Goal: Task Accomplishment & Management: Complete application form

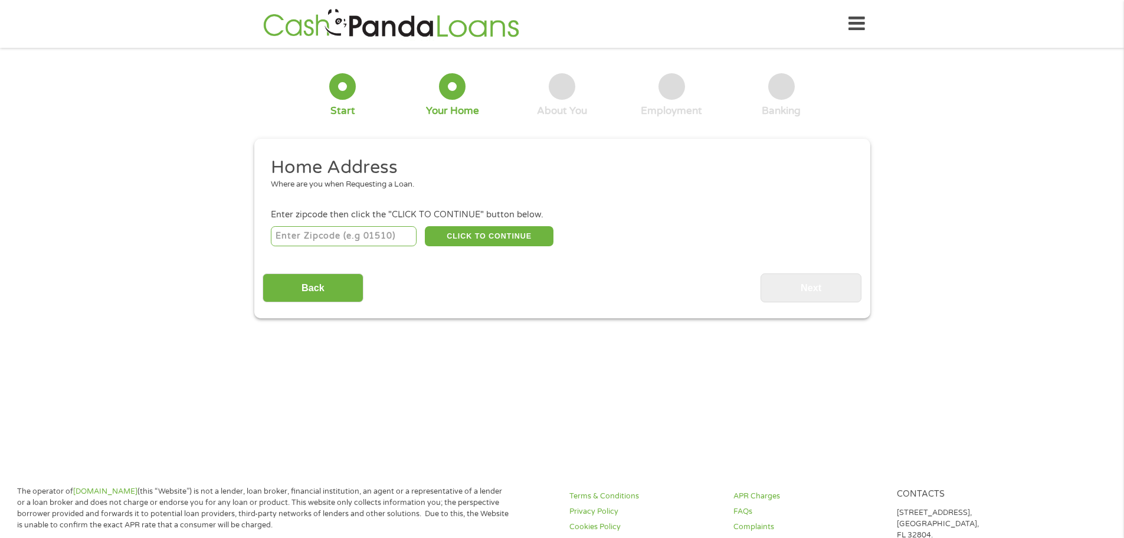
click at [374, 241] on input "number" at bounding box center [344, 236] width 146 height 20
type input "02131"
click at [493, 234] on button "CLICK TO CONTINUE" at bounding box center [489, 236] width 129 height 20
type input "02131"
type input "Roslindale"
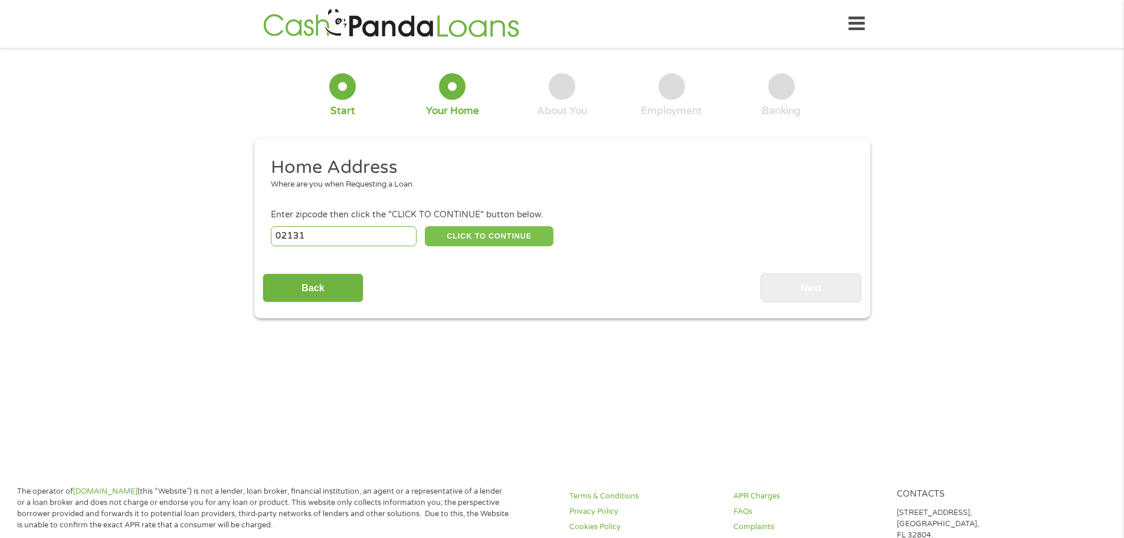
select select "[US_STATE]"
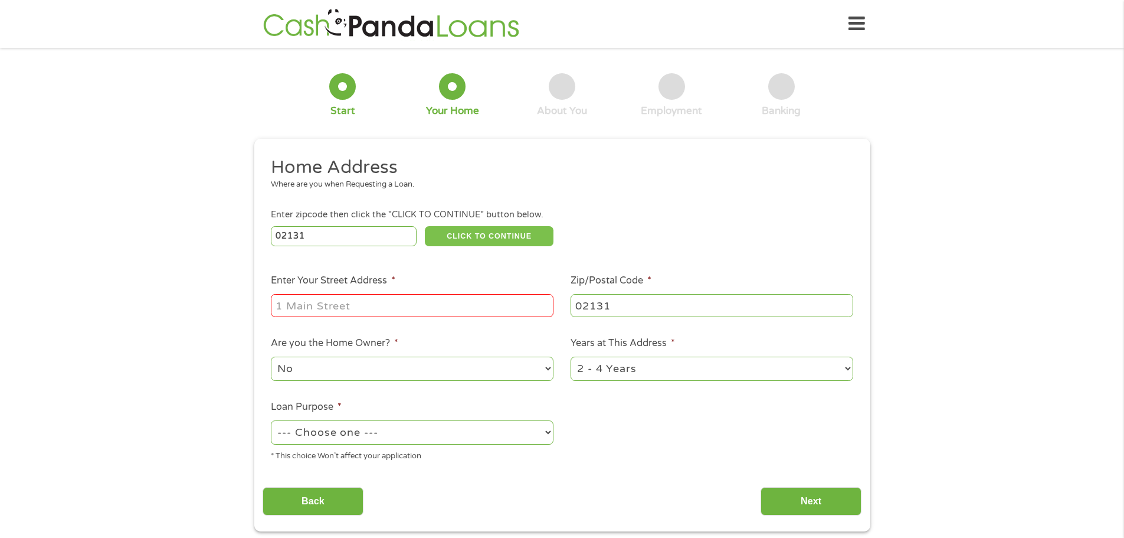
click at [425, 226] on button "CLICK TO CONTINUE" at bounding box center [489, 236] width 129 height 20
click at [438, 307] on input "Enter Your Street Address *" at bounding box center [412, 305] width 283 height 22
type input "[STREET_ADDRESS]"
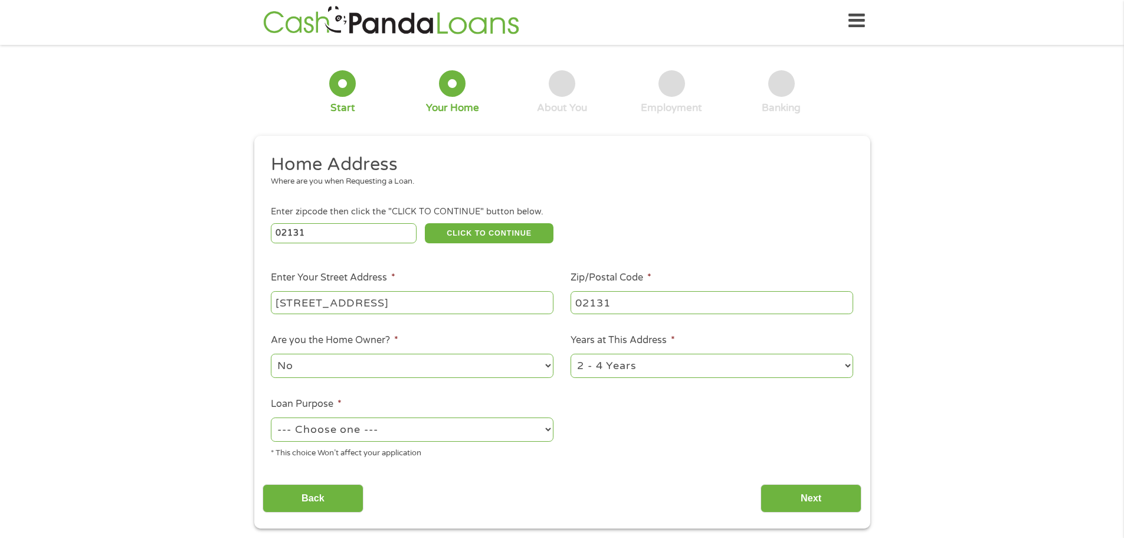
click at [725, 366] on select "1 Year or less 1 - 2 Years 2 - 4 Years Over 4 Years" at bounding box center [712, 365] width 283 height 24
select select "12months"
click at [571, 353] on select "1 Year or less 1 - 2 Years 2 - 4 Years Over 4 Years" at bounding box center [712, 365] width 283 height 24
click at [496, 422] on select "--- Choose one --- Pay Bills Debt Consolidation Home Improvement Major Purchase…" at bounding box center [412, 429] width 283 height 24
click at [271, 417] on select "--- Choose one --- Pay Bills Debt Consolidation Home Improvement Major Purchase…" at bounding box center [412, 429] width 283 height 24
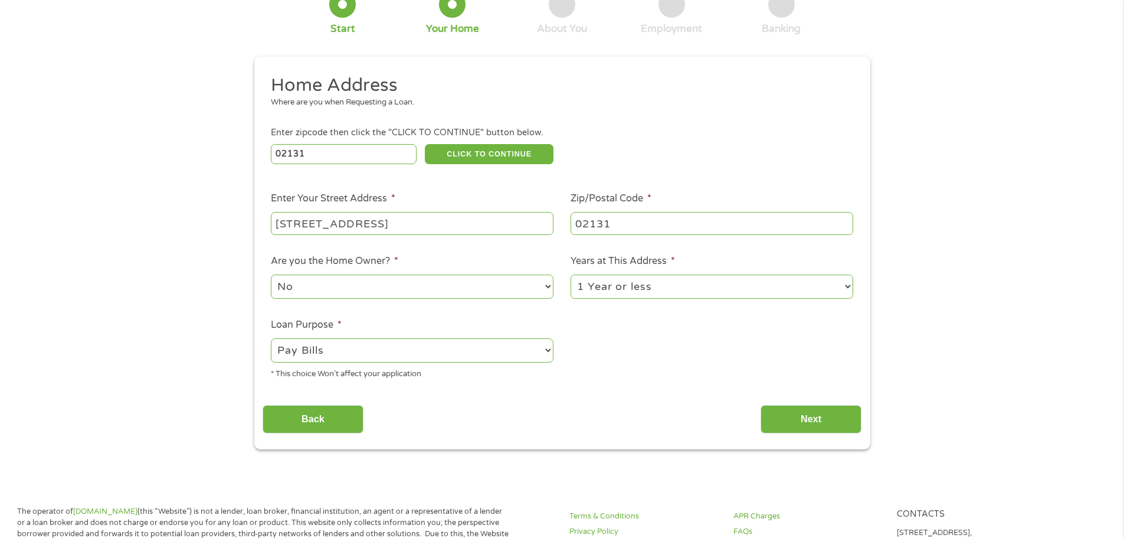
scroll to position [83, 0]
drag, startPoint x: 805, startPoint y: 417, endPoint x: 739, endPoint y: 383, distance: 74.2
click at [739, 383] on div "Home Address Where are you when Requesting a Loan. Enter zipcode then click the…" at bounding box center [562, 253] width 599 height 360
click at [540, 349] on select "--- Choose one --- Pay Bills Debt Consolidation Home Improvement Major Purchase…" at bounding box center [412, 349] width 283 height 24
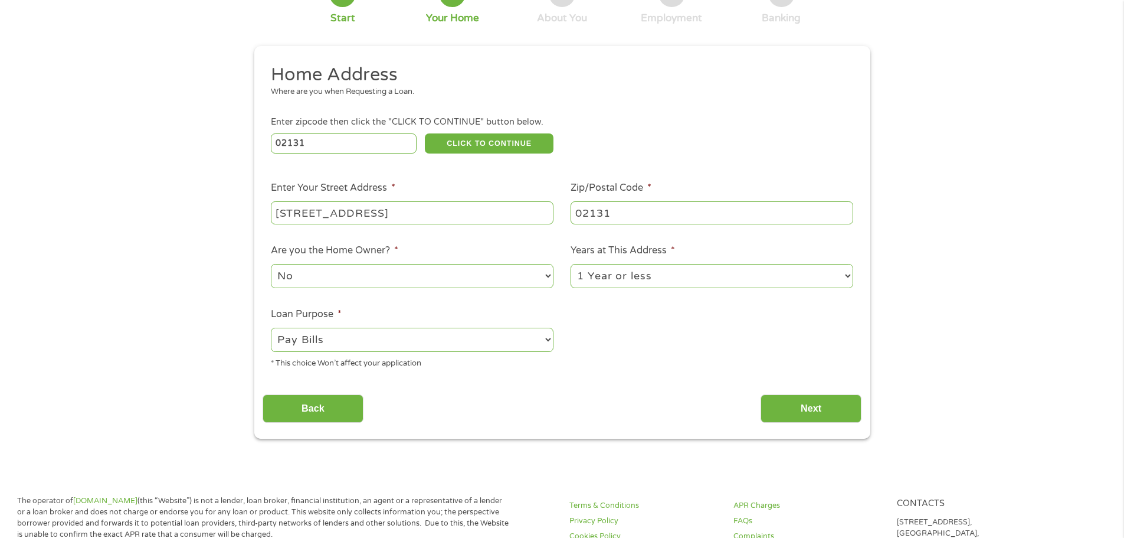
scroll to position [93, 0]
click at [540, 349] on select "--- Choose one --- Pay Bills Debt Consolidation Home Improvement Major Purchase…" at bounding box center [412, 339] width 283 height 24
select select "medicalexpenses"
click at [271, 327] on select "--- Choose one --- Pay Bills Debt Consolidation Home Improvement Major Purchase…" at bounding box center [412, 339] width 283 height 24
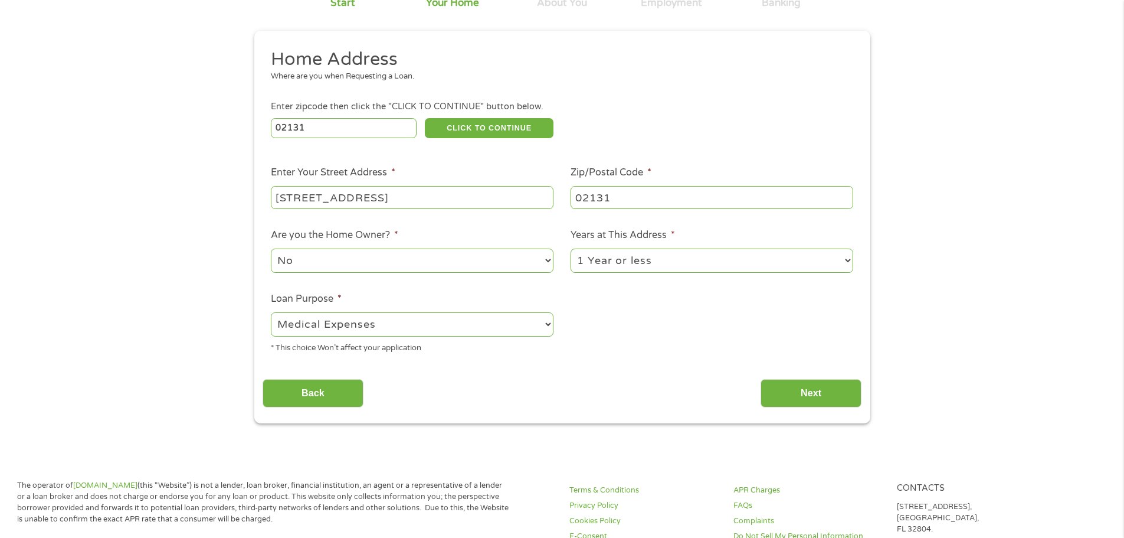
scroll to position [111, 0]
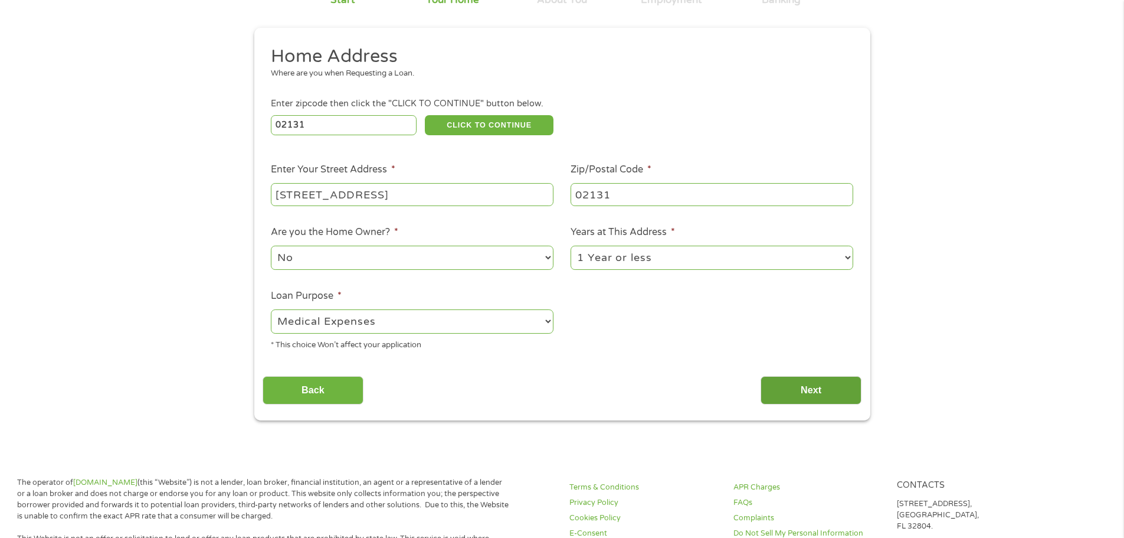
click at [802, 386] on input "Next" at bounding box center [811, 390] width 101 height 29
click at [805, 400] on input "Next" at bounding box center [811, 390] width 101 height 29
click at [804, 389] on input "Next" at bounding box center [811, 390] width 101 height 29
click at [808, 404] on input "Next" at bounding box center [811, 390] width 101 height 29
click at [818, 388] on input "Next" at bounding box center [811, 390] width 101 height 29
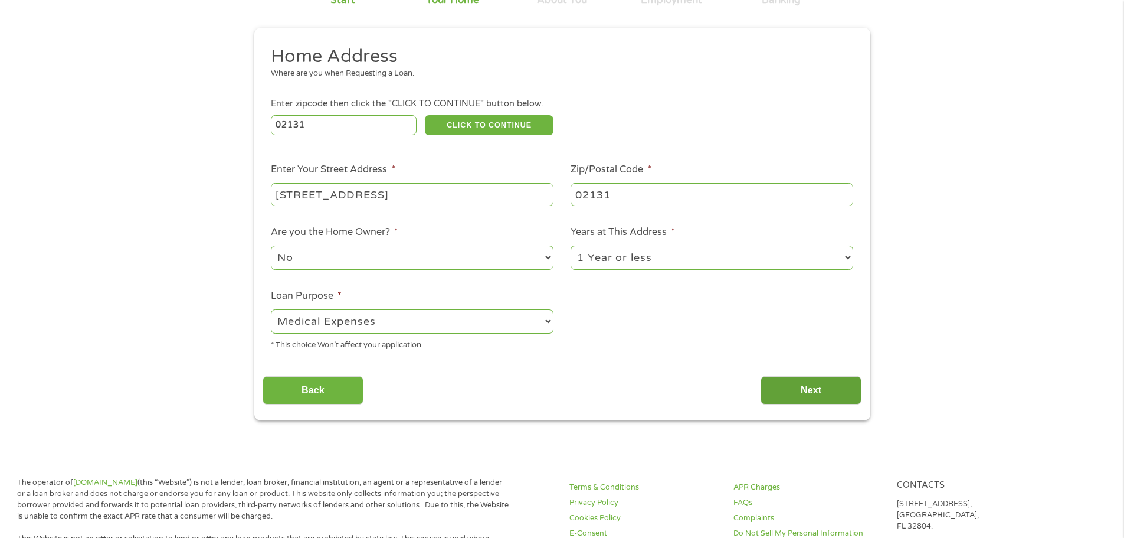
click at [808, 395] on input "Next" at bounding box center [811, 390] width 101 height 29
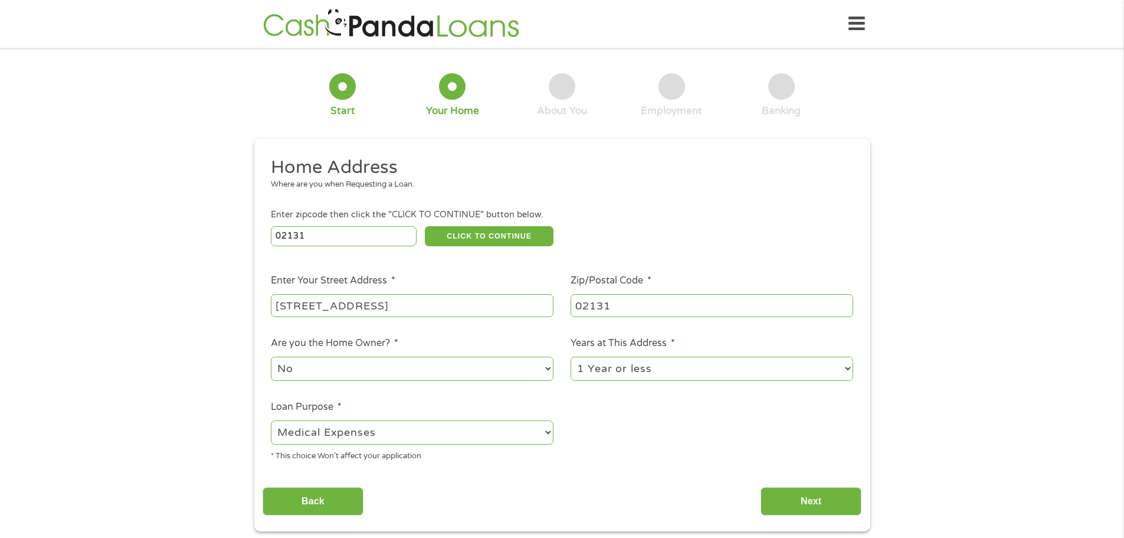
scroll to position [34, 0]
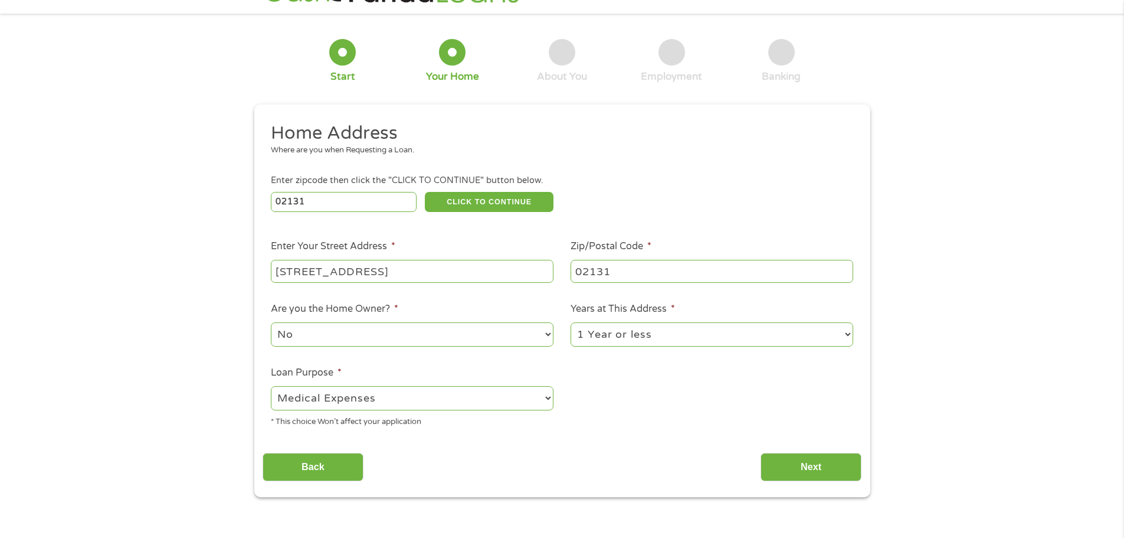
click at [317, 206] on input "02131" at bounding box center [344, 202] width 146 height 20
click at [425, 267] on input "[STREET_ADDRESS]" at bounding box center [412, 271] width 283 height 22
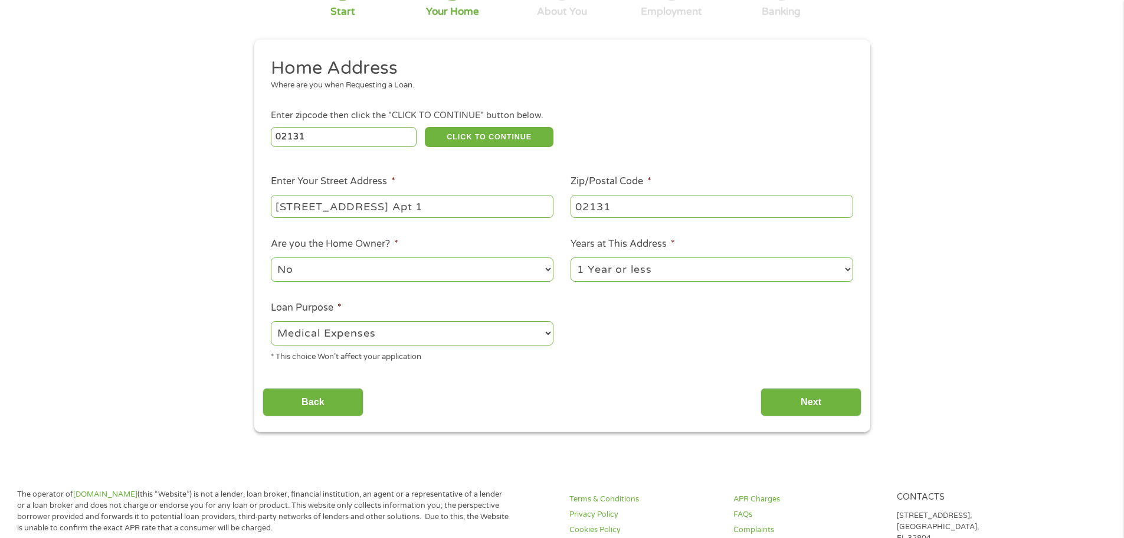
scroll to position [102, 0]
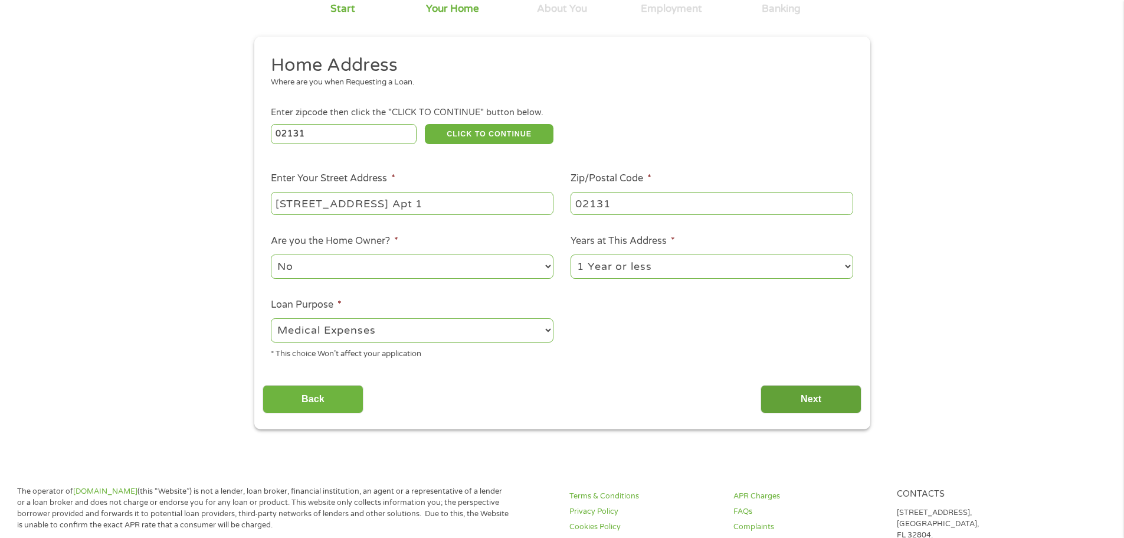
type input "[STREET_ADDRESS] Apt 1"
click at [828, 399] on input "Next" at bounding box center [811, 399] width 101 height 29
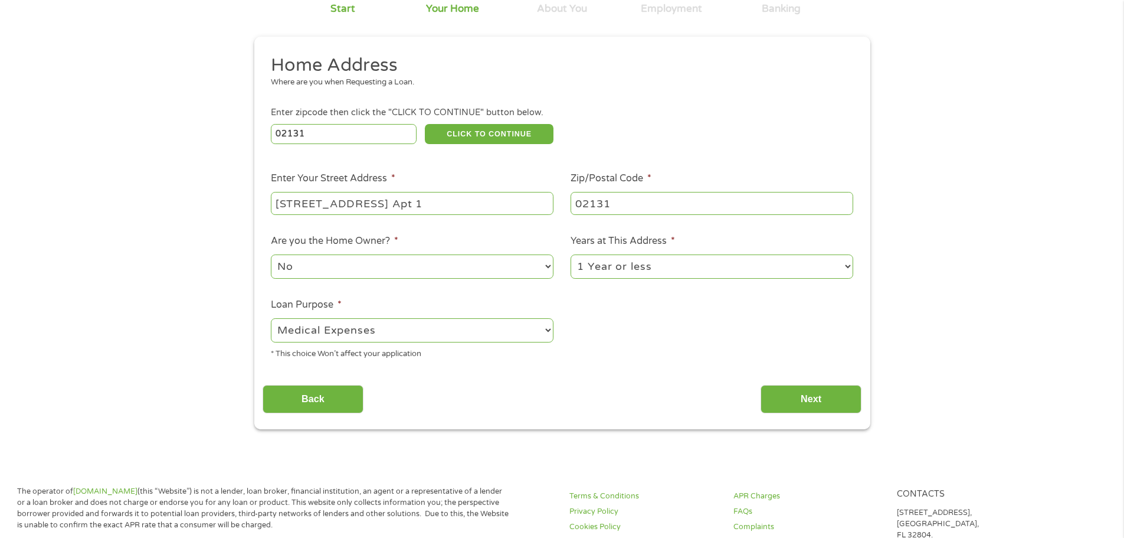
click at [520, 263] on select "No Yes" at bounding box center [412, 266] width 283 height 24
click at [271, 254] on select "No Yes" at bounding box center [412, 266] width 283 height 24
click at [517, 325] on select "--- Choose one --- Pay Bills Debt Consolidation Home Improvement Major Purchase…" at bounding box center [412, 330] width 283 height 24
click at [492, 339] on select "--- Choose one --- Pay Bills Debt Consolidation Home Improvement Major Purchase…" at bounding box center [412, 330] width 283 height 24
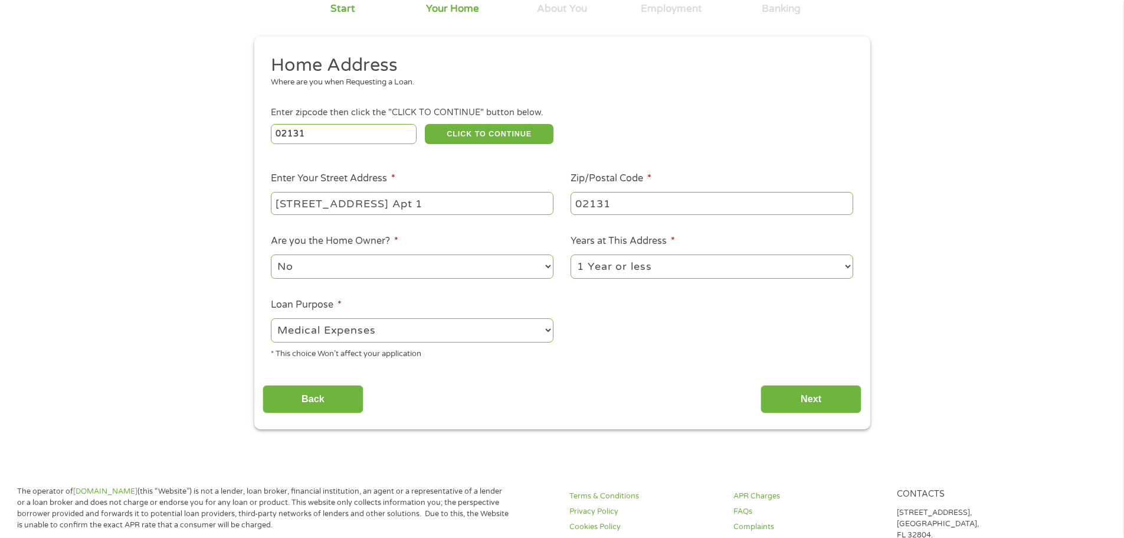
select select "other"
click at [271, 318] on select "--- Choose one --- Pay Bills Debt Consolidation Home Improvement Major Purchase…" at bounding box center [412, 330] width 283 height 24
click at [808, 397] on input "Next" at bounding box center [811, 399] width 101 height 29
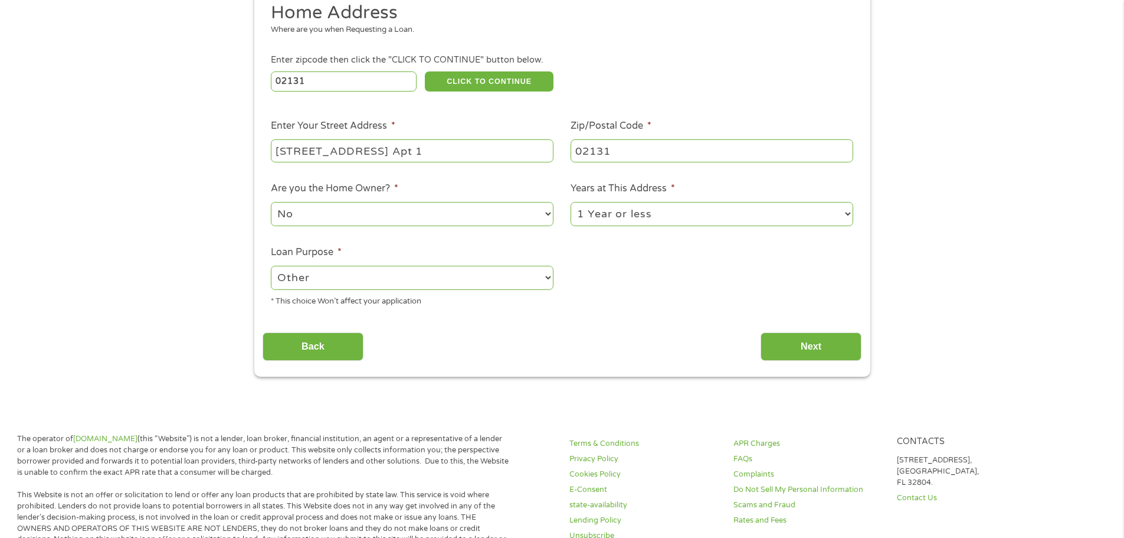
scroll to position [157, 0]
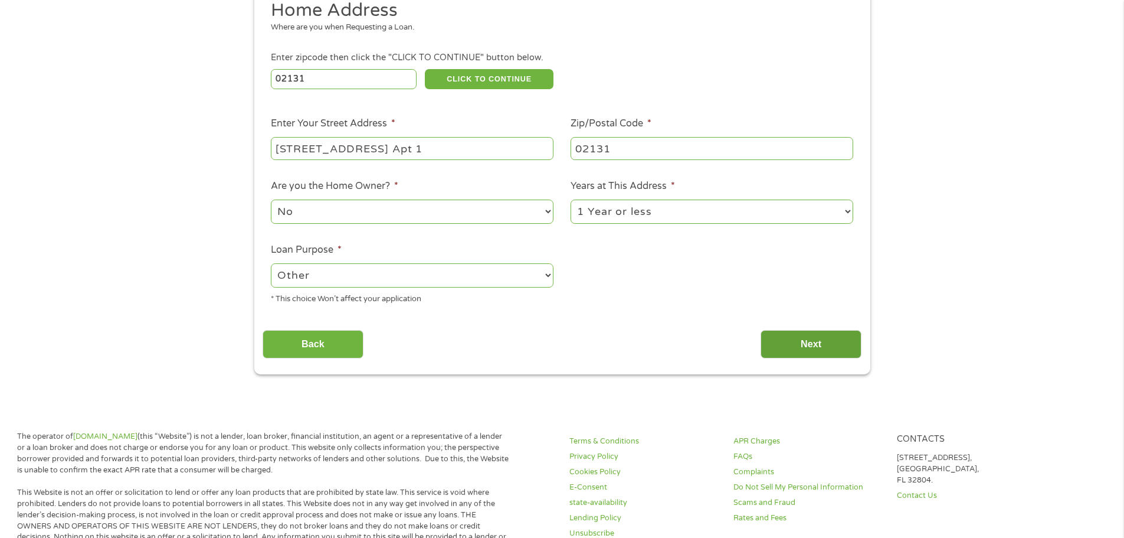
click at [805, 339] on input "Next" at bounding box center [811, 344] width 101 height 29
click at [814, 349] on input "Next" at bounding box center [811, 344] width 101 height 29
click at [520, 83] on button "CLICK TO CONTINUE" at bounding box center [489, 79] width 129 height 20
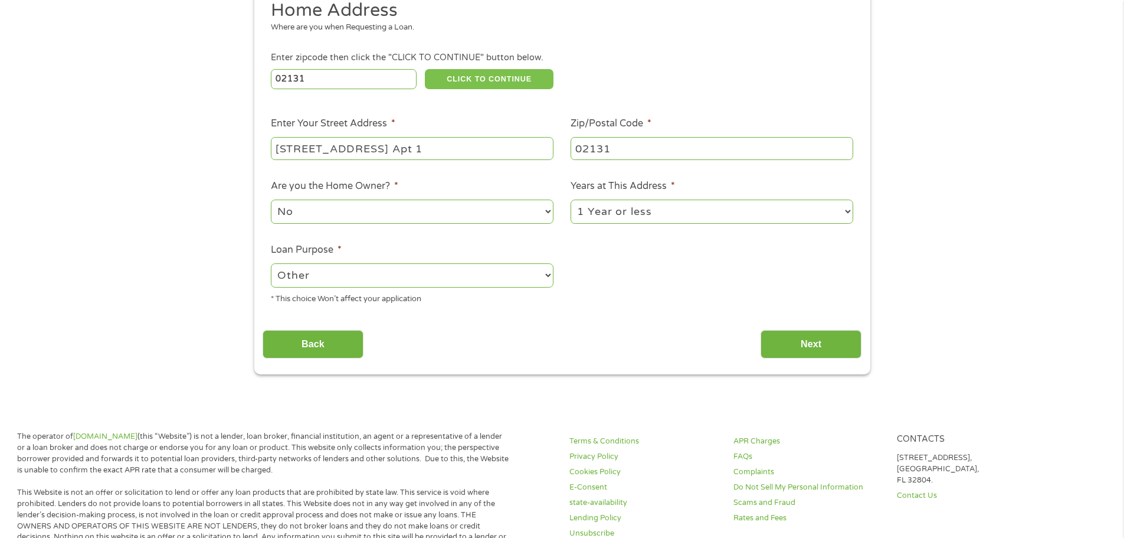
click at [499, 84] on button "CLICK TO CONTINUE" at bounding box center [489, 79] width 129 height 20
click at [499, 83] on button "CLICK TO CONTINUE" at bounding box center [489, 79] width 129 height 20
click at [804, 343] on input "Next" at bounding box center [811, 344] width 101 height 29
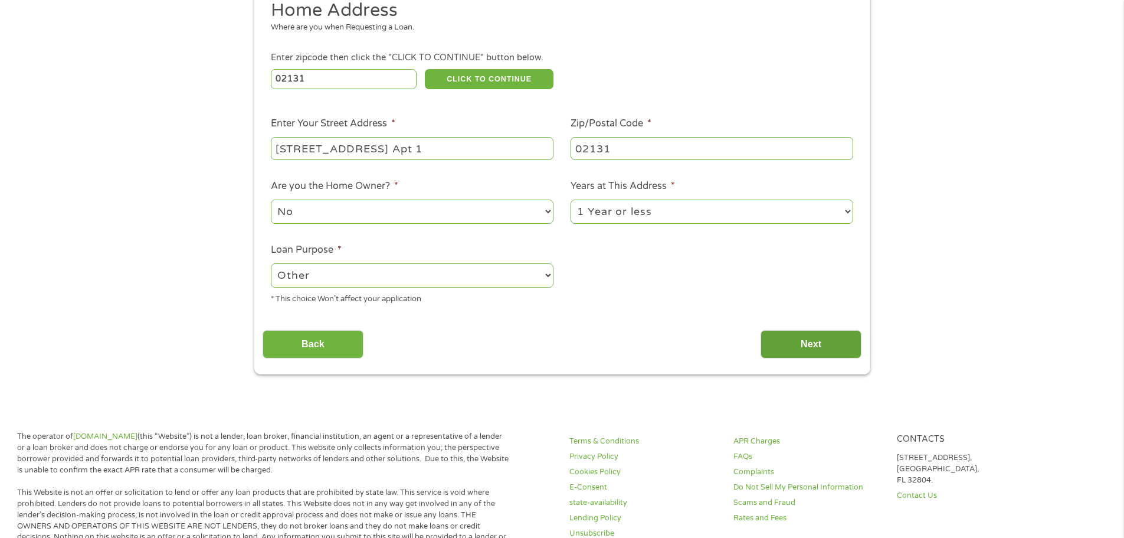
click at [804, 343] on input "Next" at bounding box center [811, 344] width 101 height 29
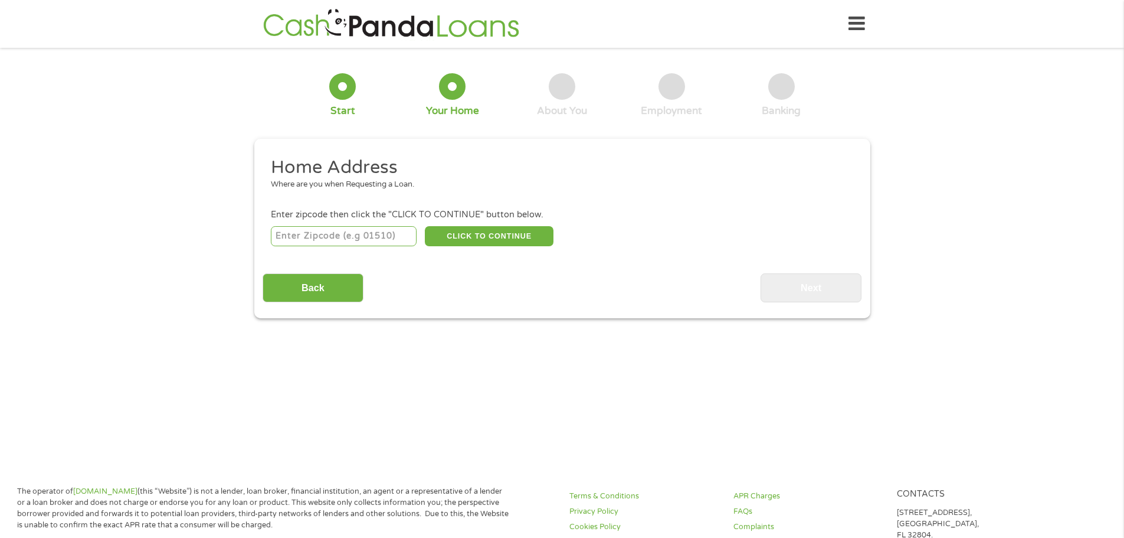
click at [643, 389] on main "1 Start 2 Your Home 3 About You 4 Employment 5 Banking 6 This field is hidden w…" at bounding box center [562, 255] width 1124 height 398
click at [345, 243] on input "number" at bounding box center [344, 236] width 146 height 20
type input "02131"
click at [506, 241] on button "CLICK TO CONTINUE" at bounding box center [489, 236] width 129 height 20
type input "02131"
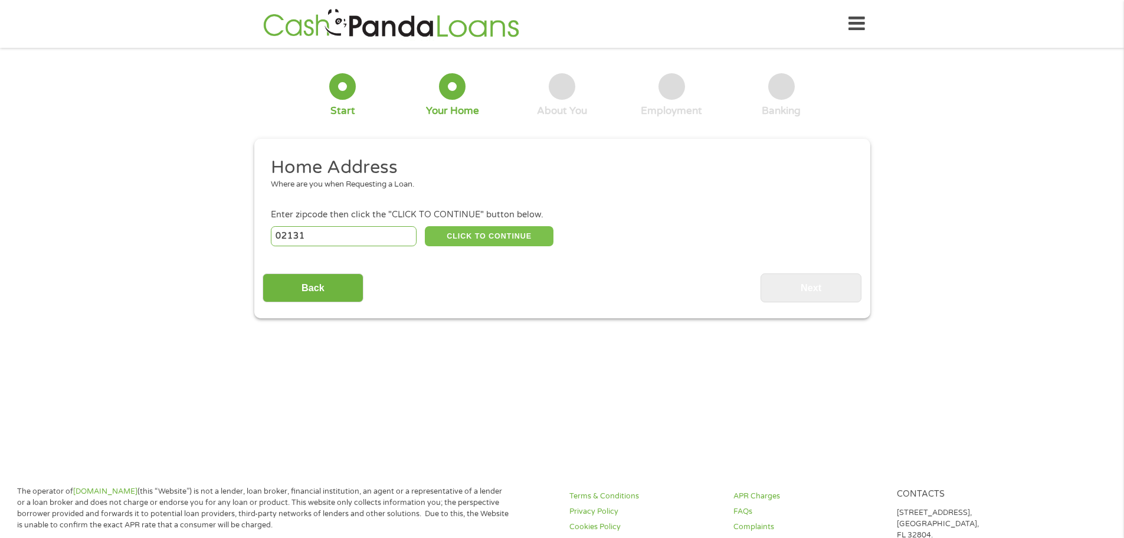
type input "Roslindale"
select select "[US_STATE]"
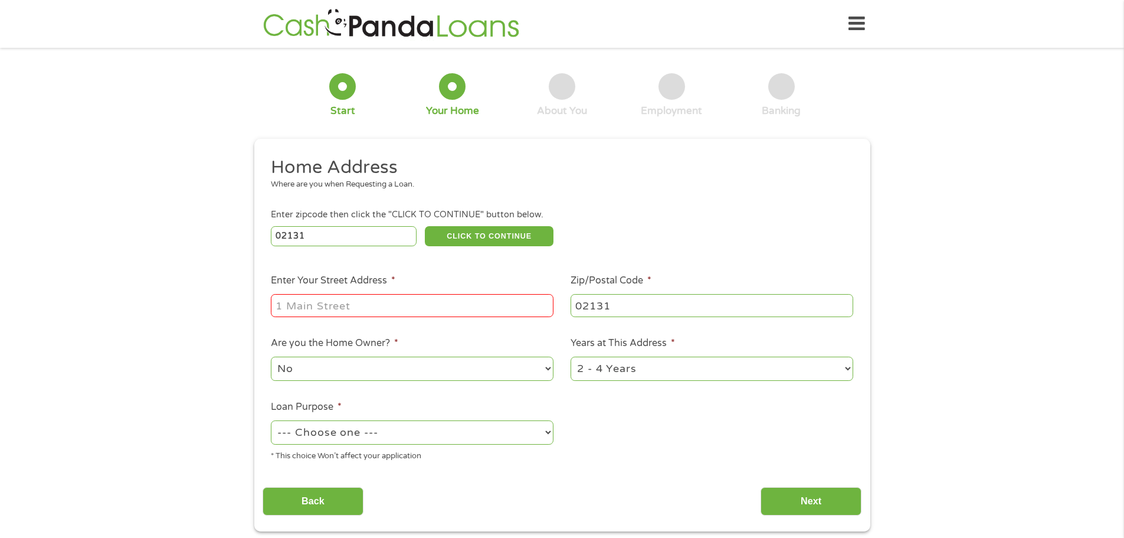
click at [379, 309] on input "Enter Your Street Address *" at bounding box center [412, 305] width 283 height 22
type input "8"
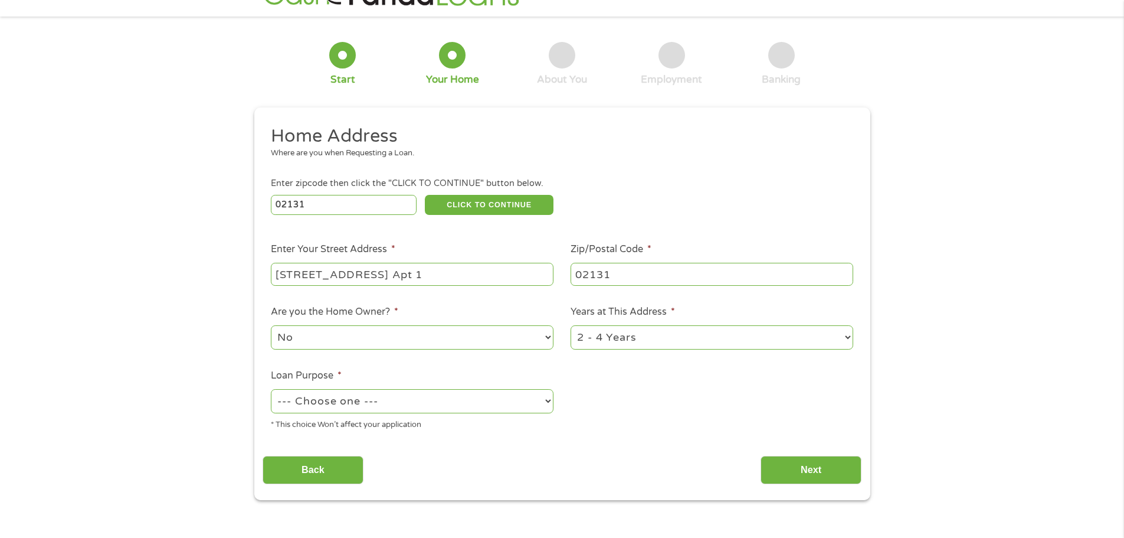
scroll to position [32, 0]
type input "[STREET_ADDRESS] Apt 1"
click at [637, 330] on select "1 Year or less 1 - 2 Years 2 - 4 Years Over 4 Years" at bounding box center [712, 337] width 283 height 24
select select "12months"
click at [571, 325] on select "1 Year or less 1 - 2 Years 2 - 4 Years Over 4 Years" at bounding box center [712, 337] width 283 height 24
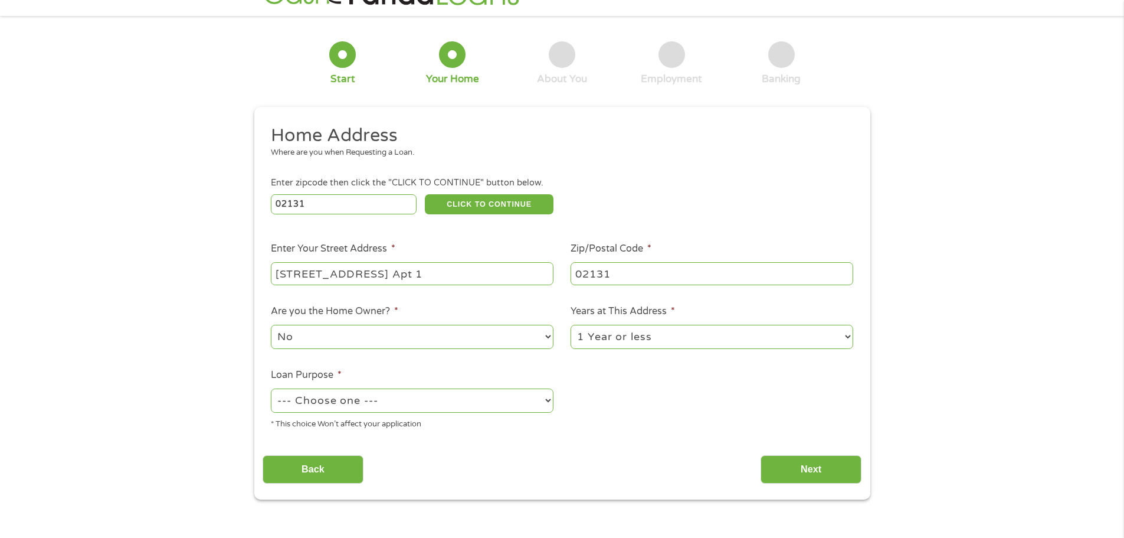
click at [476, 408] on select "--- Choose one --- Pay Bills Debt Consolidation Home Improvement Major Purchase…" at bounding box center [412, 400] width 283 height 24
select select "other"
click at [271, 388] on select "--- Choose one --- Pay Bills Debt Consolidation Home Improvement Major Purchase…" at bounding box center [412, 400] width 283 height 24
click at [794, 472] on input "Next" at bounding box center [811, 469] width 101 height 29
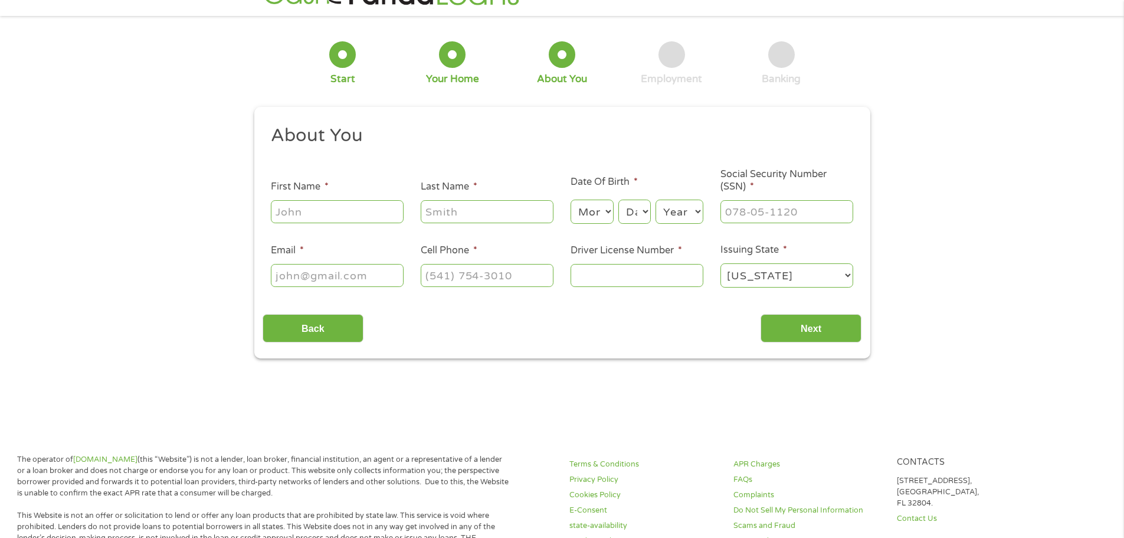
scroll to position [0, 0]
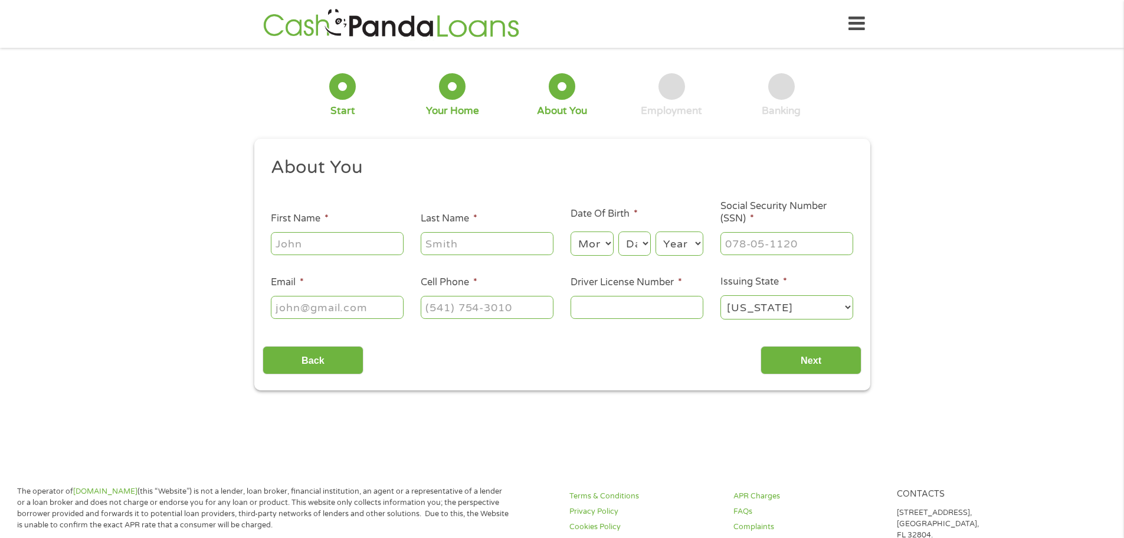
click at [349, 241] on input "First Name *" at bounding box center [337, 243] width 133 height 22
type input "Tomarr"
type input "[PERSON_NAME]"
select select "8"
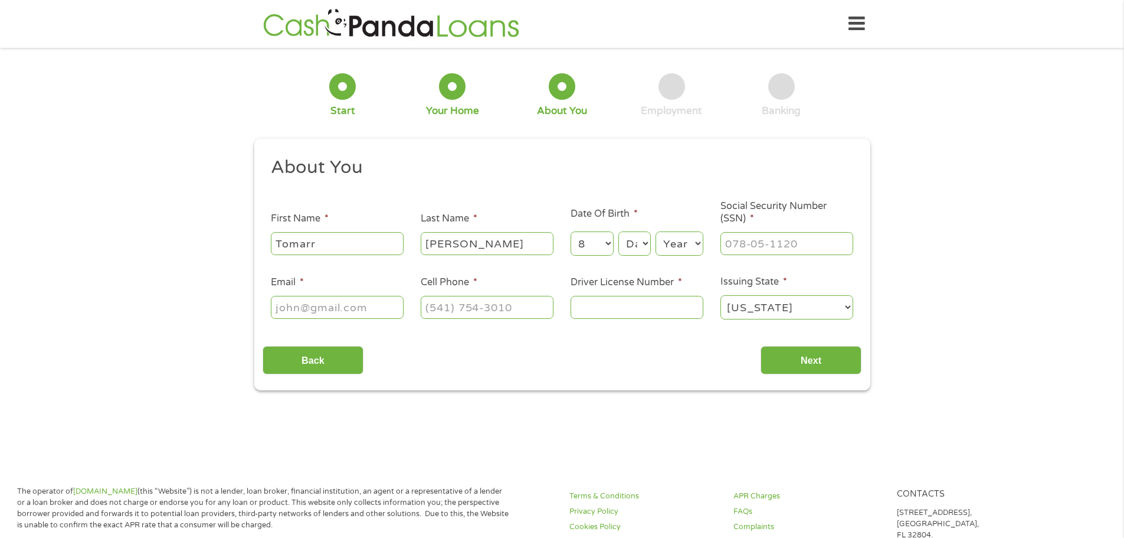
select select "4"
select select "1976"
click at [759, 245] on input "___-__-____" at bounding box center [786, 243] width 133 height 22
type input "017-60-6666"
click at [290, 316] on input "Email *" at bounding box center [337, 307] width 133 height 22
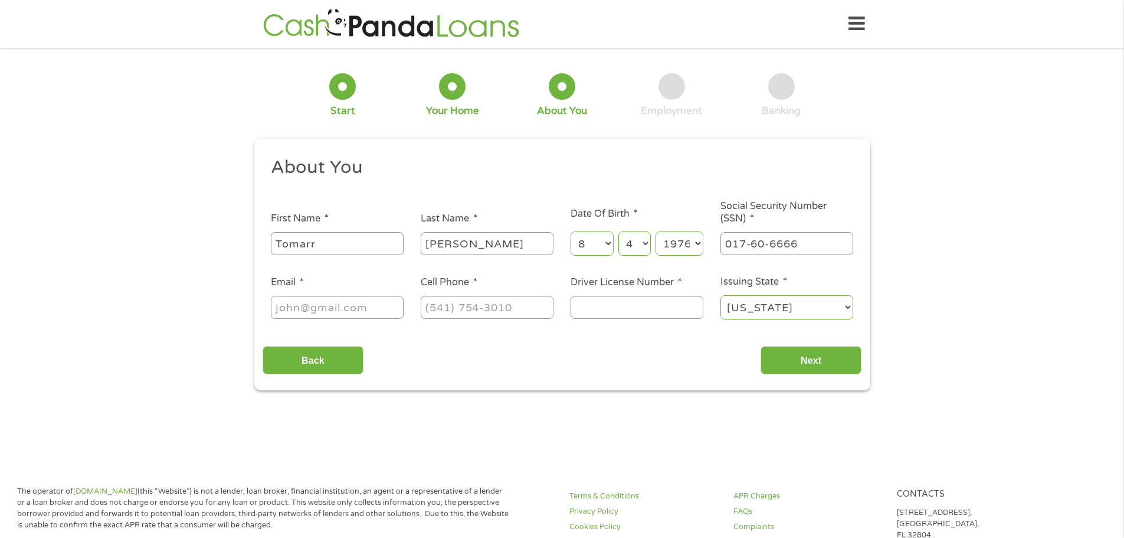
click at [408, 344] on div "Back Next" at bounding box center [562, 355] width 599 height 37
click at [345, 306] on input "Email *" at bounding box center [337, 307] width 133 height 22
click at [399, 355] on div "Back Next" at bounding box center [562, 355] width 599 height 37
click at [328, 302] on input "Email *" at bounding box center [337, 307] width 133 height 22
click at [389, 310] on input "Email *" at bounding box center [337, 307] width 133 height 22
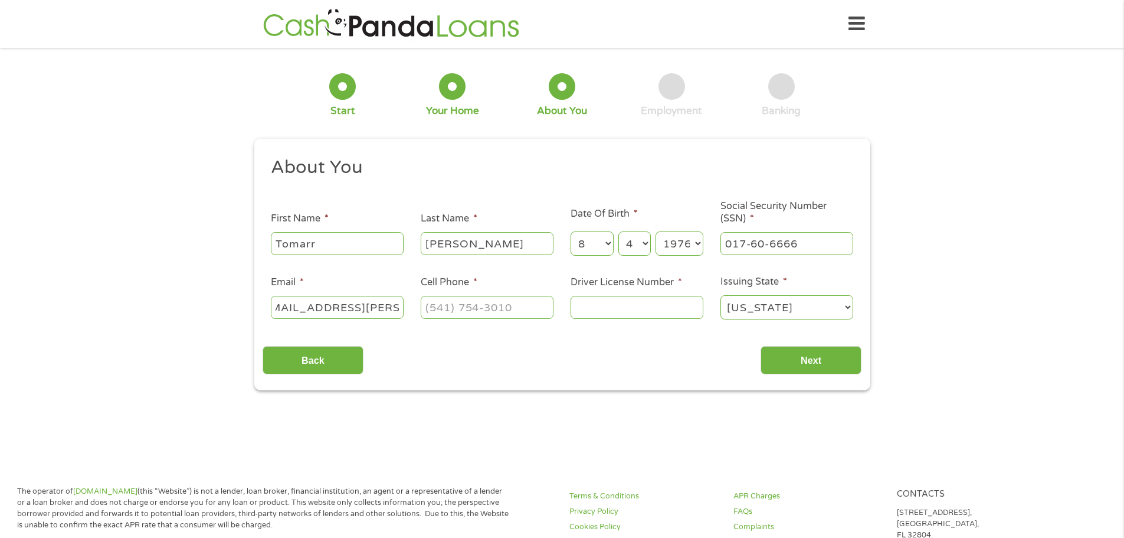
scroll to position [0, 30]
type input "[EMAIL_ADDRESS][PERSON_NAME][DOMAIN_NAME]"
type input "[PHONE_NUMBER]"
type input "s68253603"
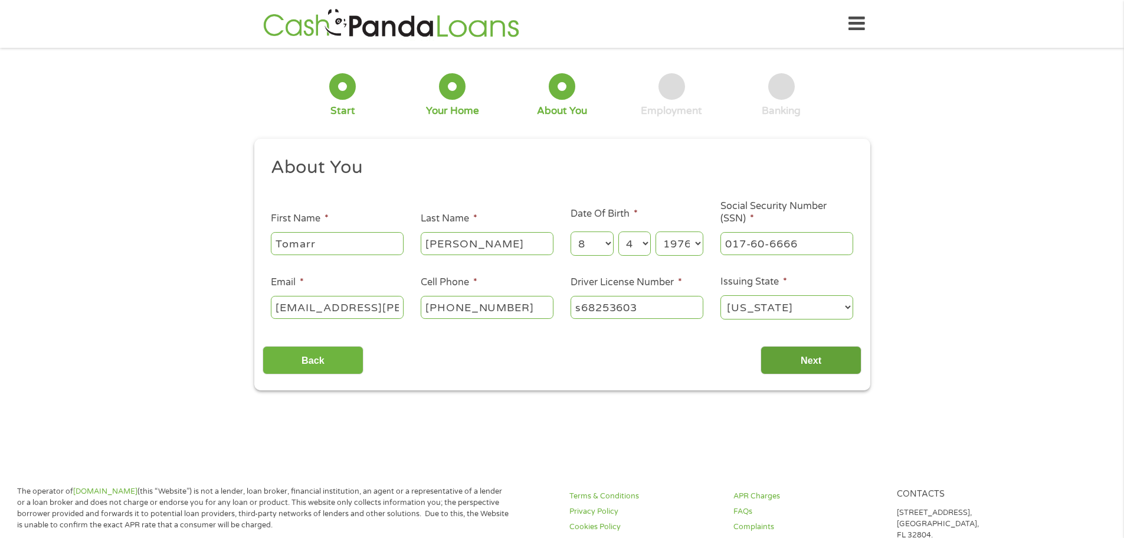
click at [817, 361] on input "Next" at bounding box center [811, 360] width 101 height 29
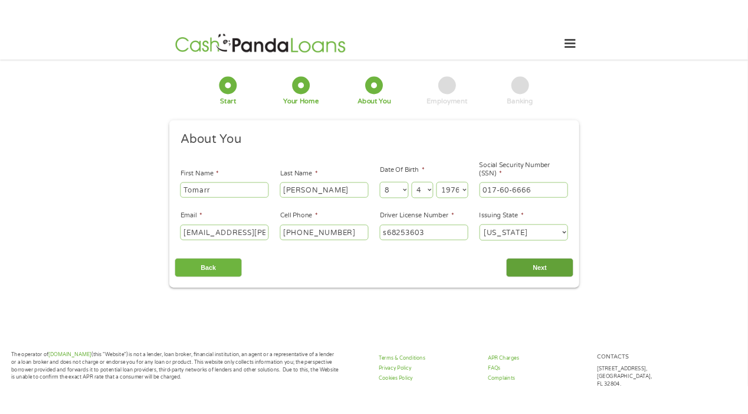
scroll to position [5, 5]
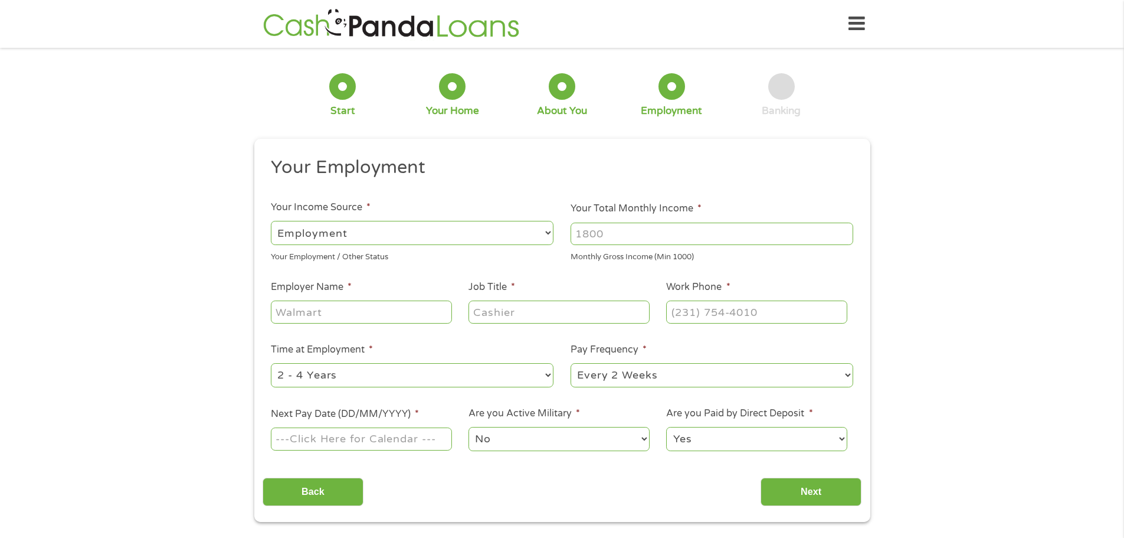
click at [471, 377] on select "--- Choose one --- 1 Year or less 1 - 2 Years 2 - 4 Years Over 4 Years" at bounding box center [412, 375] width 283 height 24
select select "12months"
click at [271, 363] on select "--- Choose one --- 1 Year or less 1 - 2 Years 2 - 4 Years Over 4 Years" at bounding box center [412, 375] width 283 height 24
click at [633, 381] on select "--- Choose one --- Every 2 Weeks Every Week Monthly Semi-Monthly" at bounding box center [712, 375] width 283 height 24
select select "weekly"
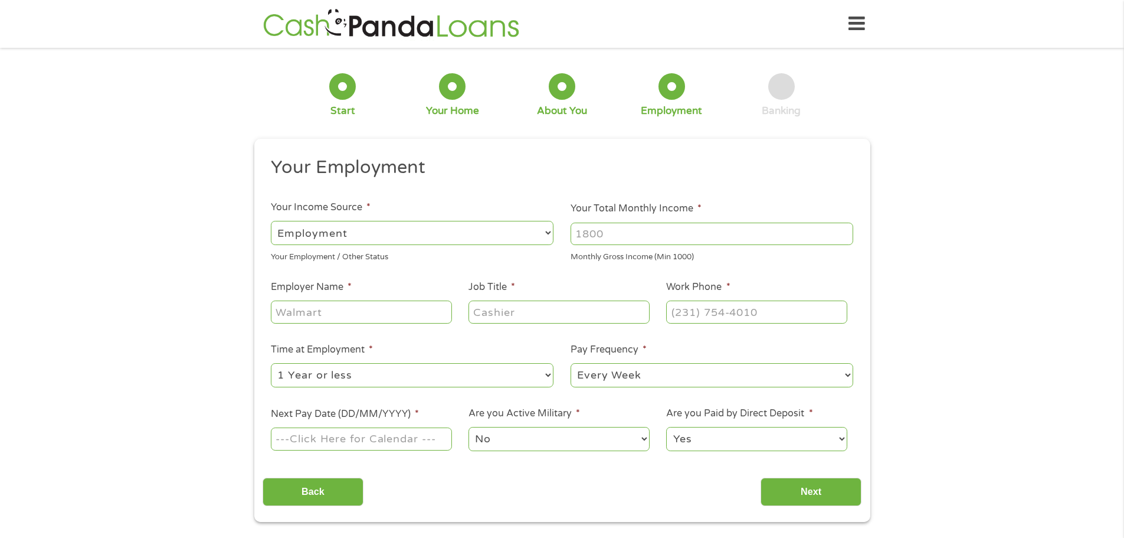
click at [571, 363] on select "--- Choose one --- Every 2 Weeks Every Week Monthly Semi-Monthly" at bounding box center [712, 375] width 283 height 24
click at [369, 315] on input "Employer Name *" at bounding box center [361, 311] width 181 height 22
click at [359, 311] on input "Employer Name *" at bounding box center [361, 311] width 181 height 22
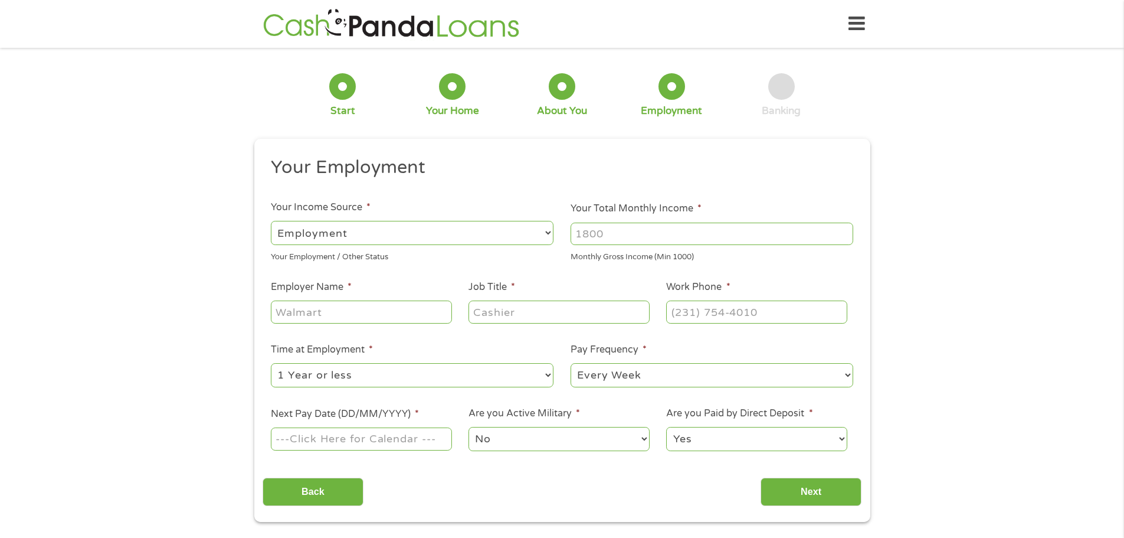
click at [322, 313] on input "Employer Name *" at bounding box center [361, 311] width 181 height 22
paste input "R"
click at [135, 279] on div "1 Start 2 Your Home 3 About You 4 Employment 5 Banking 6 This field is hidden w…" at bounding box center [562, 289] width 1124 height 466
click at [341, 305] on input "[PERSON_NAME]" at bounding box center [361, 311] width 181 height 22
click at [414, 313] on input "[PERSON_NAME] Staffing Companies" at bounding box center [361, 311] width 181 height 22
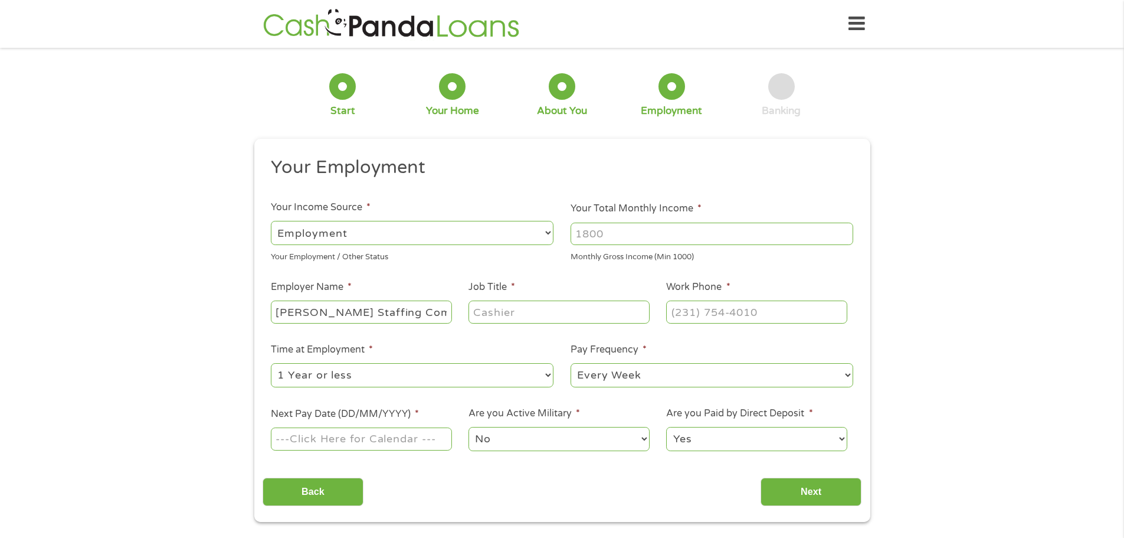
type input "[PERSON_NAME] Staffing Companies, LP"
click at [523, 317] on input "Job Title *" at bounding box center [559, 311] width 181 height 22
type input "System Admin"
click at [627, 313] on input "System Admin" at bounding box center [559, 311] width 181 height 22
click at [698, 307] on input "(___) ___-____" at bounding box center [756, 311] width 181 height 22
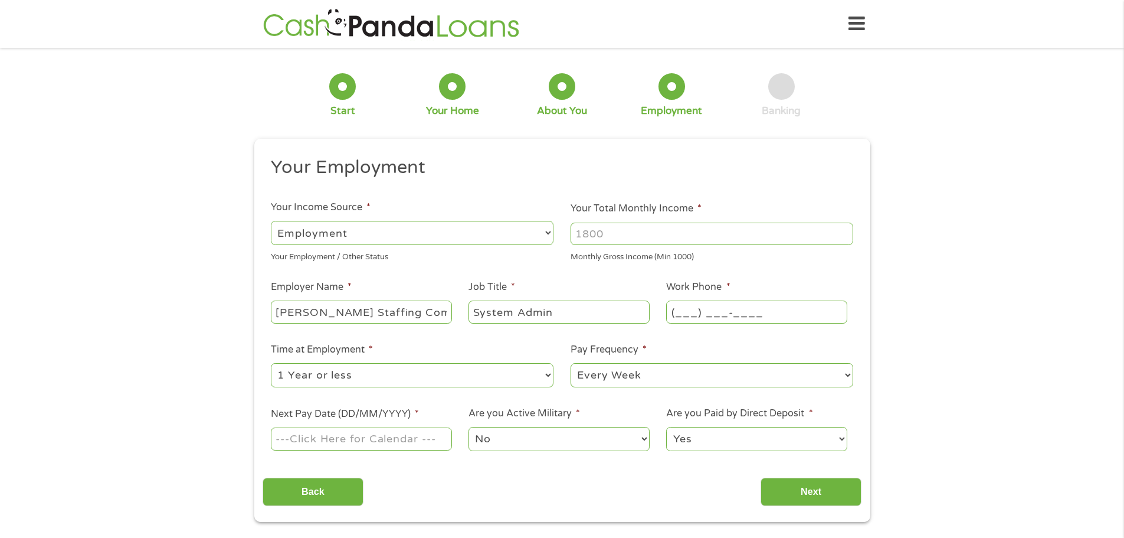
paste input "8"
type input "(866) ___-____"
click at [702, 314] on input "(___) ___-____" at bounding box center [756, 311] width 181 height 22
type input "(___) ___-____"
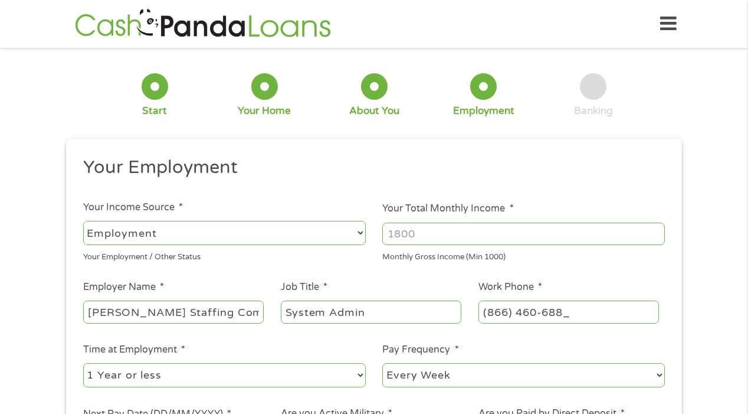
type input "[PHONE_NUMBER]"
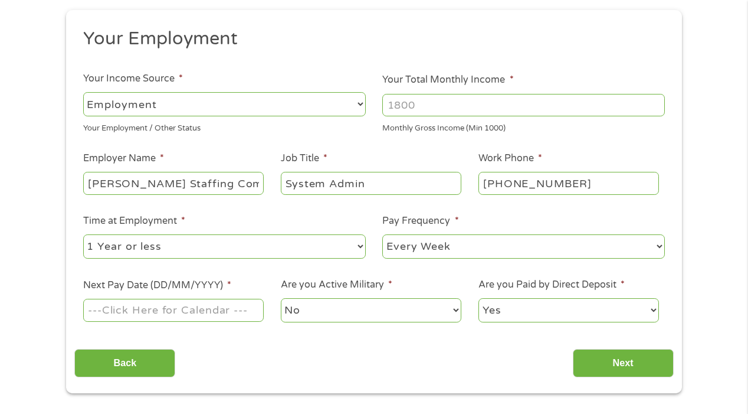
scroll to position [130, 0]
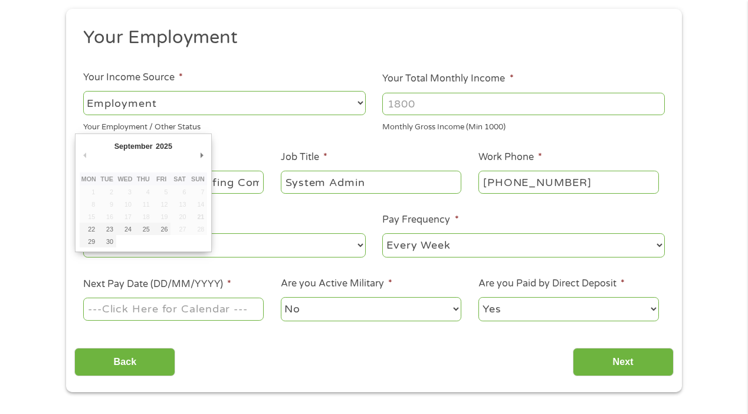
click at [139, 306] on input "Next Pay Date (DD/MM/YYYY) *" at bounding box center [173, 308] width 181 height 22
type input "[DATE]"
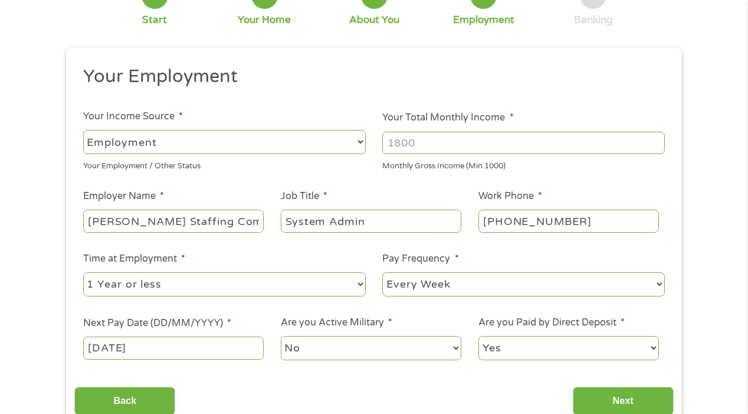
scroll to position [90, 0]
click at [583, 143] on input "Your Total Monthly Income *" at bounding box center [523, 143] width 283 height 22
click at [394, 142] on input "5530.00" at bounding box center [523, 143] width 283 height 22
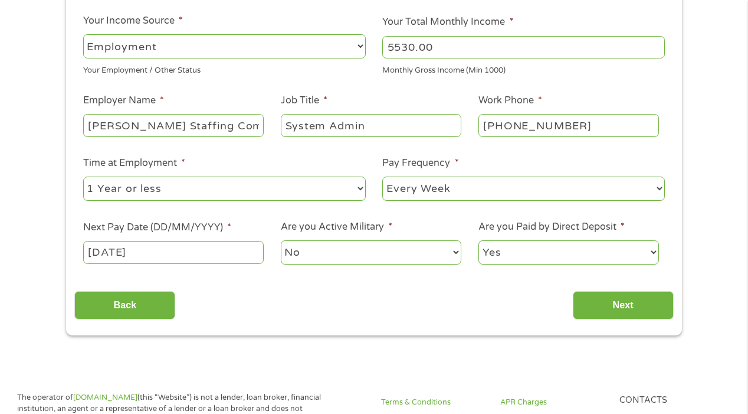
scroll to position [189, 0]
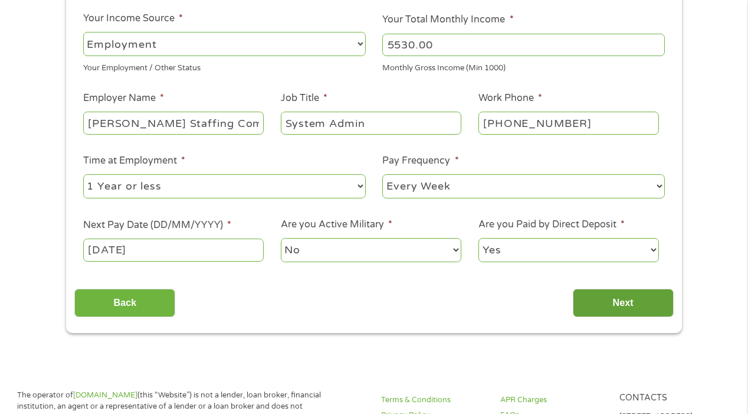
type input "5530.00"
click at [626, 306] on input "Next" at bounding box center [623, 303] width 101 height 29
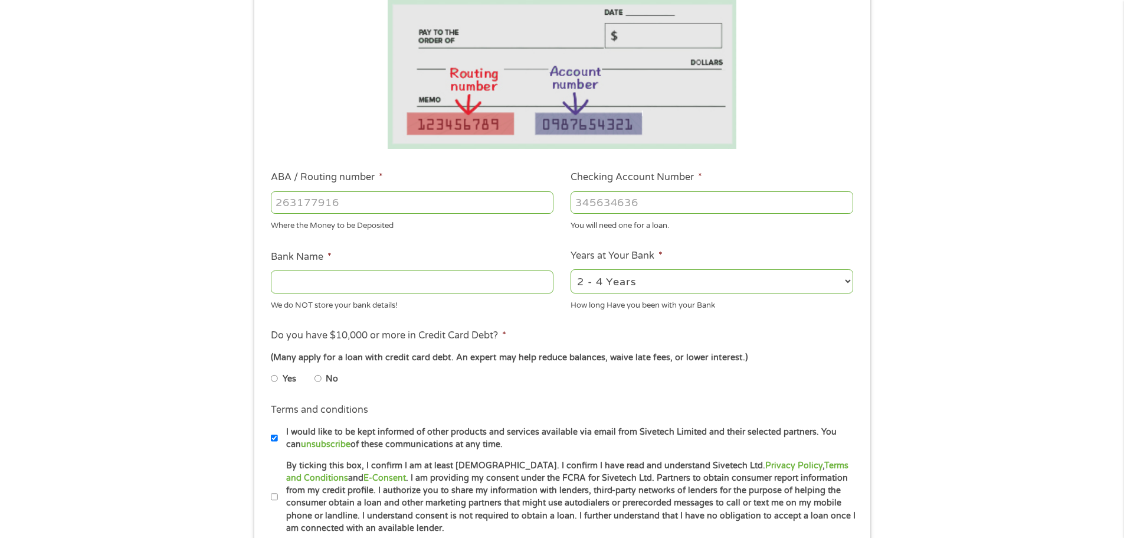
scroll to position [211, 0]
click at [319, 378] on input "No" at bounding box center [318, 376] width 7 height 19
radio input "true"
click at [699, 280] on select "2 - 4 Years 6 - 12 Months 1 - 2 Years Over 4 Years" at bounding box center [712, 279] width 283 height 24
click at [693, 283] on select "2 - 4 Years 6 - 12 Months 1 - 2 Years Over 4 Years" at bounding box center [712, 279] width 283 height 24
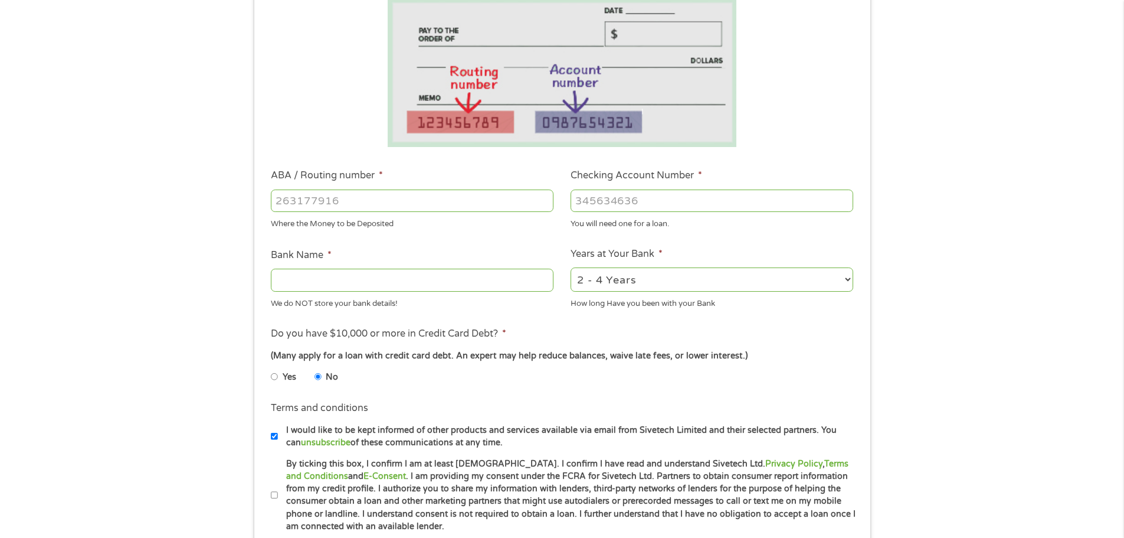
click at [693, 283] on select "2 - 4 Years 6 - 12 Months 1 - 2 Years Over 4 Years" at bounding box center [712, 279] width 283 height 24
select select "12months"
click at [571, 267] on select "2 - 4 Years 6 - 12 Months 1 - 2 Years Over 4 Years" at bounding box center [712, 279] width 283 height 24
click at [384, 201] on input "ABA / Routing number *" at bounding box center [412, 200] width 283 height 22
type input "124085244"
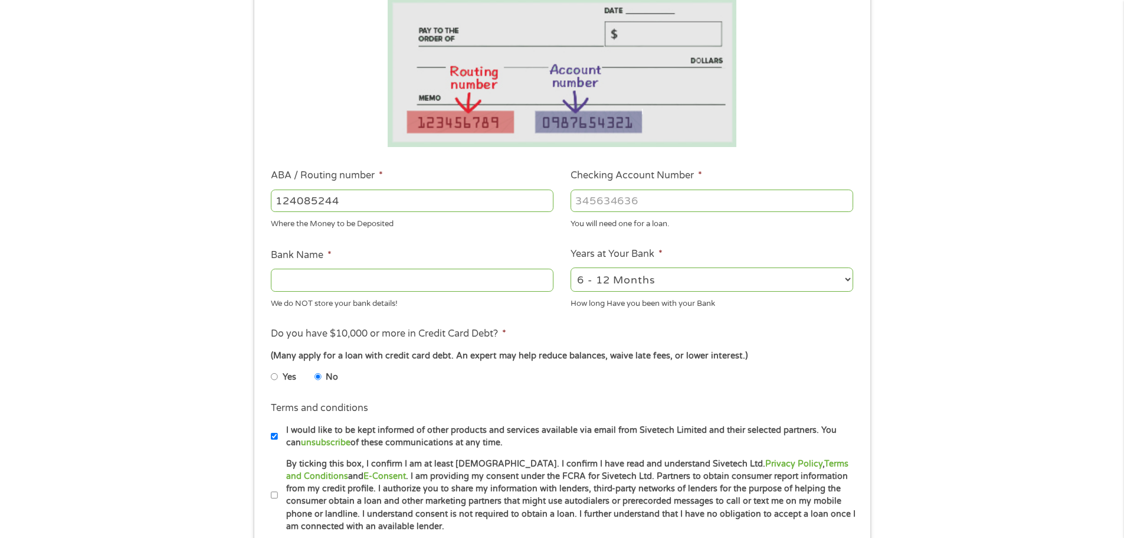
type input "METABANK"
type input "124085244"
click at [710, 201] on input "Checking Account Number *" at bounding box center [712, 200] width 283 height 22
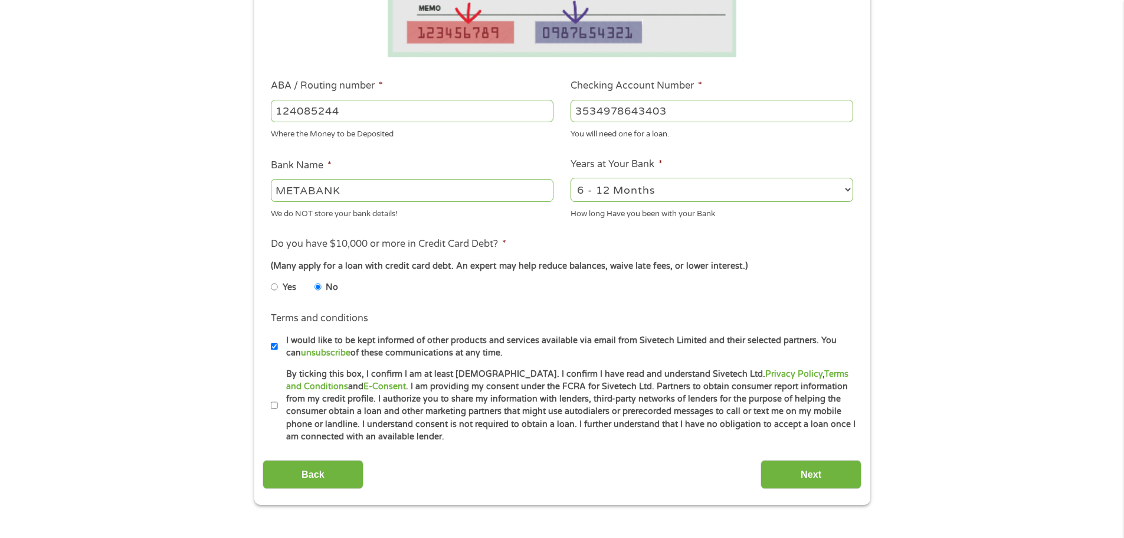
scroll to position [301, 0]
type input "3534978643403"
click at [274, 348] on input "I would like to be kept informed of other products and services available via e…" at bounding box center [274, 345] width 7 height 19
checkbox input "false"
click at [273, 406] on input "By ticking this box, I confirm I am at least [DEMOGRAPHIC_DATA]. I confirm I ha…" at bounding box center [274, 404] width 7 height 19
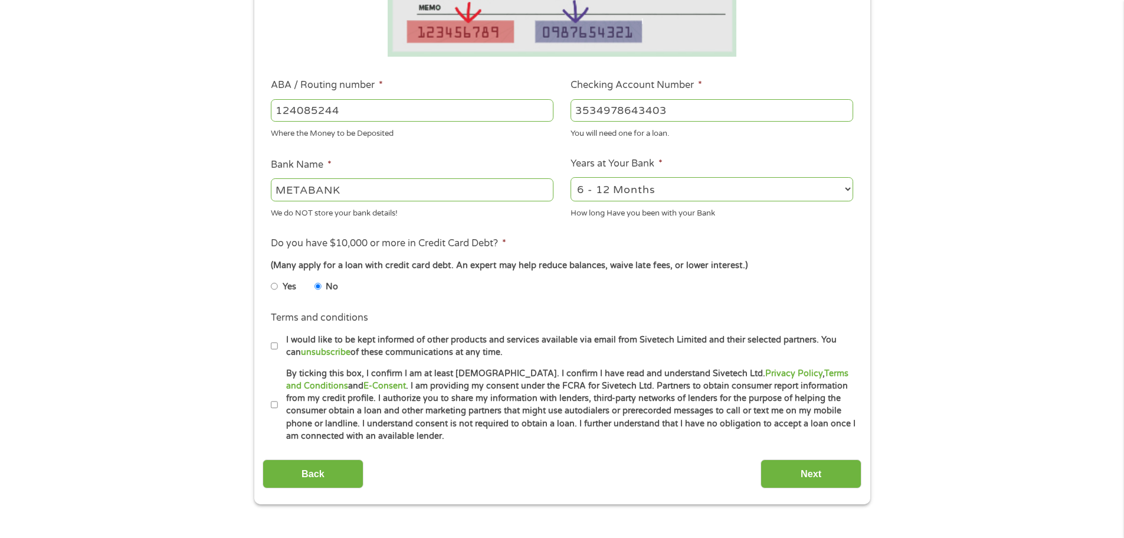
checkbox input "true"
click at [813, 476] on input "Next" at bounding box center [811, 473] width 101 height 29
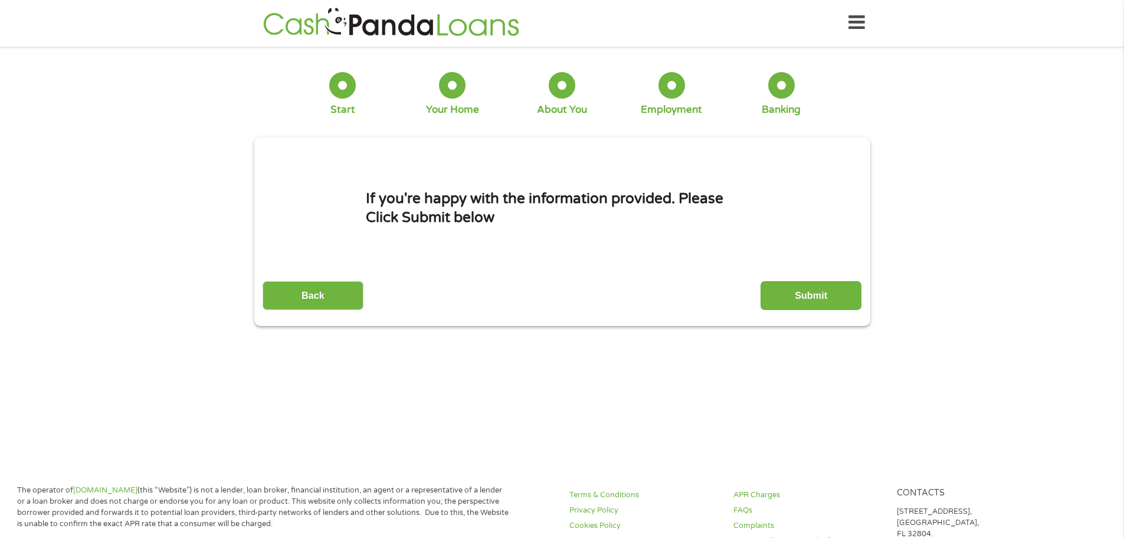
scroll to position [0, 0]
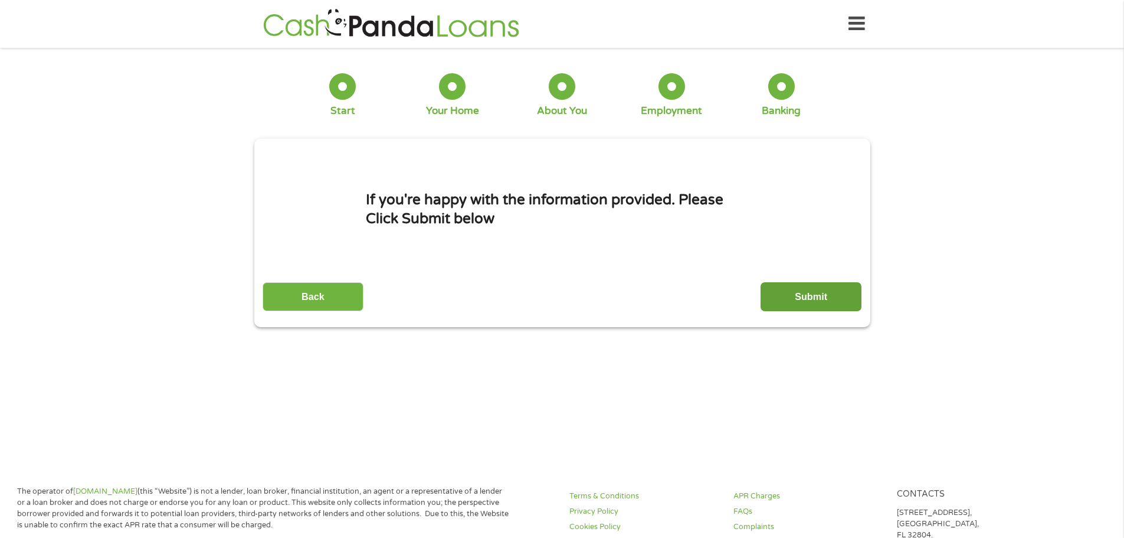
click at [824, 304] on input "Submit" at bounding box center [811, 296] width 101 height 29
